Goal: Information Seeking & Learning: Learn about a topic

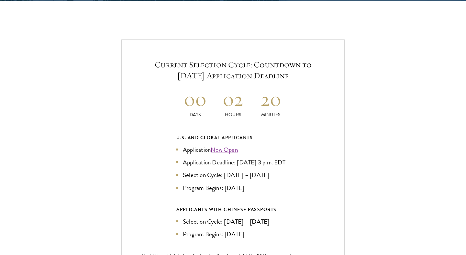
scroll to position [1364, 0]
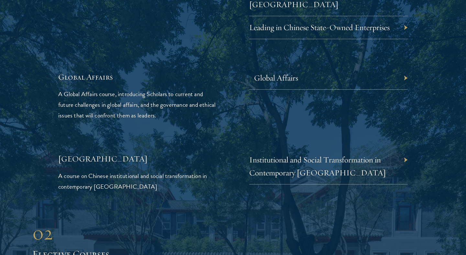
scroll to position [1570, 0]
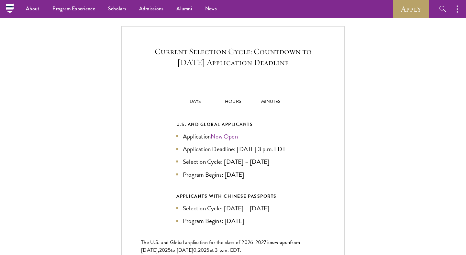
scroll to position [1364, 0]
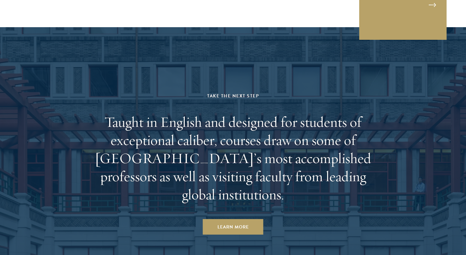
scroll to position [3751, 0]
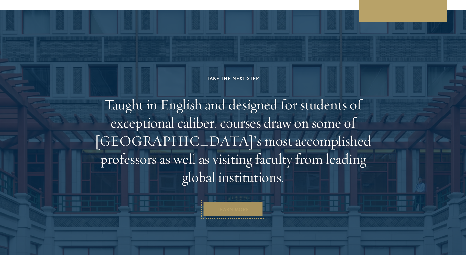
click at [252, 201] on link "Learn More" at bounding box center [233, 209] width 60 height 16
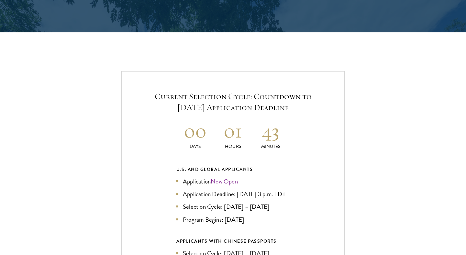
scroll to position [1351, 0]
